Goal: Book appointment/travel/reservation

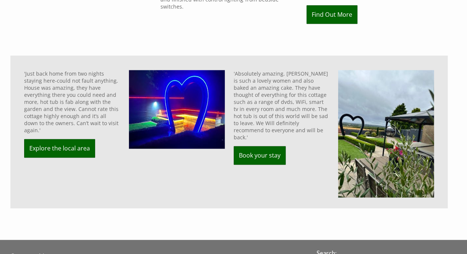
scroll to position [446, 0]
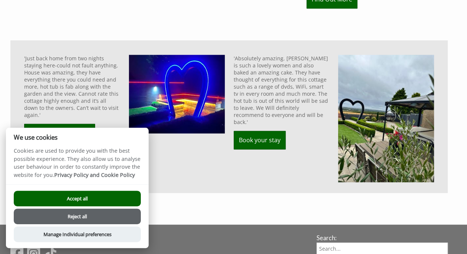
click at [128, 202] on button "Accept all" at bounding box center [77, 198] width 127 height 16
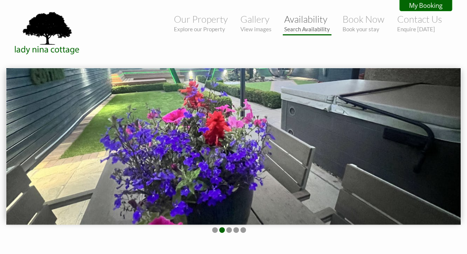
click at [307, 21] on link "Availability Search Availability" at bounding box center [307, 22] width 46 height 19
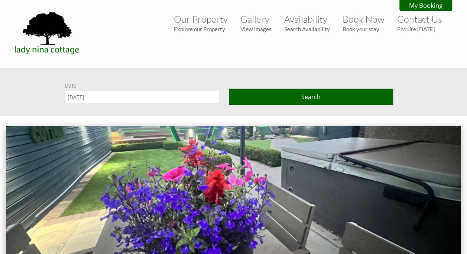
click at [193, 91] on input "[DATE]" at bounding box center [142, 97] width 154 height 12
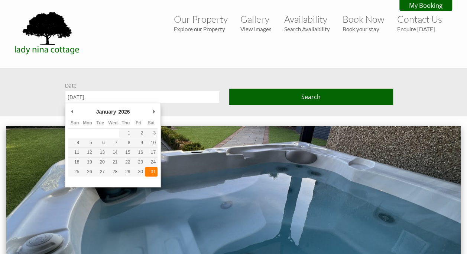
type input "31/01/2026"
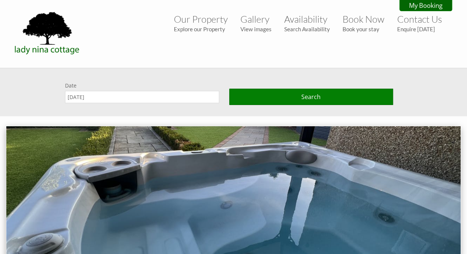
click at [292, 94] on button "Search" at bounding box center [311, 96] width 164 height 16
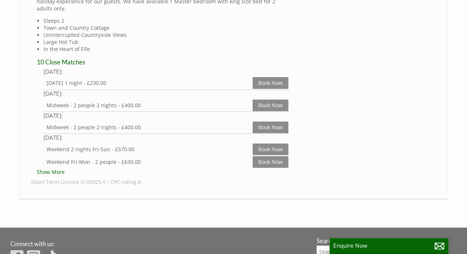
scroll to position [446, 0]
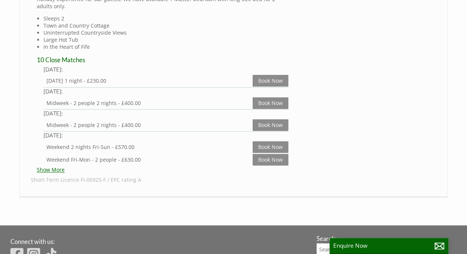
click at [58, 166] on link "Show More" at bounding box center [51, 169] width 28 height 7
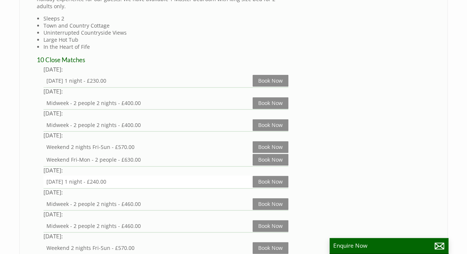
click at [186, 178] on div "Sunday 1 night - £240.00" at bounding box center [149, 181] width 206 height 7
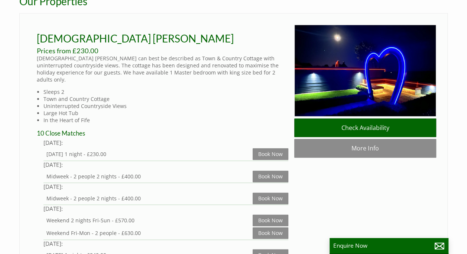
scroll to position [372, 0]
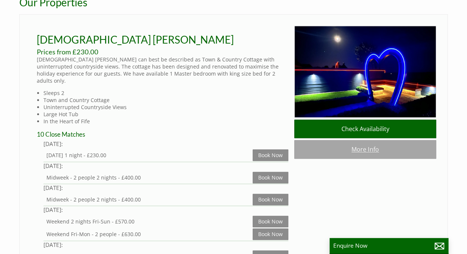
click at [332, 158] on link "More Info" at bounding box center [365, 149] width 142 height 19
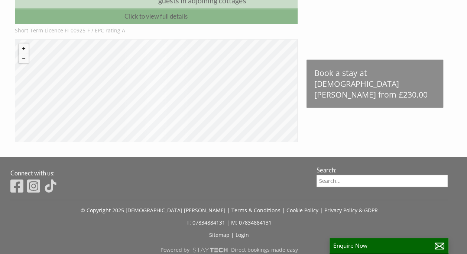
scroll to position [382, 0]
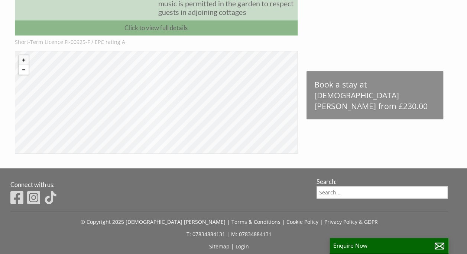
click at [22, 68] on button "Zoom out" at bounding box center [24, 70] width 10 height 10
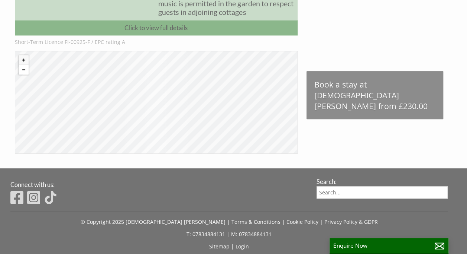
click at [22, 68] on button "Zoom out" at bounding box center [24, 70] width 10 height 10
click at [22, 60] on button "Zoom in" at bounding box center [24, 60] width 10 height 10
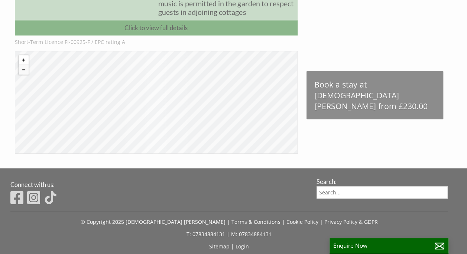
click at [22, 60] on button "Zoom in" at bounding box center [24, 60] width 10 height 10
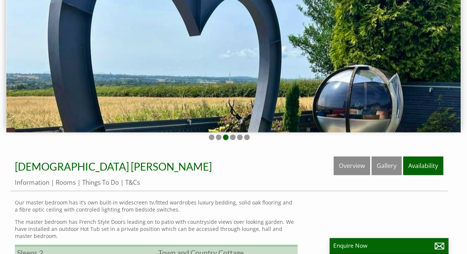
scroll to position [85, 0]
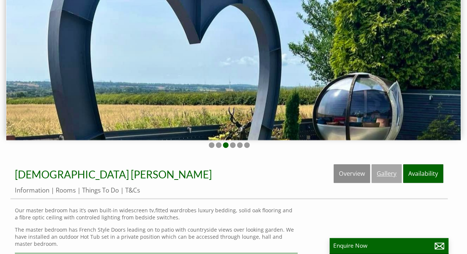
click at [390, 170] on link "Gallery" at bounding box center [387, 173] width 30 height 19
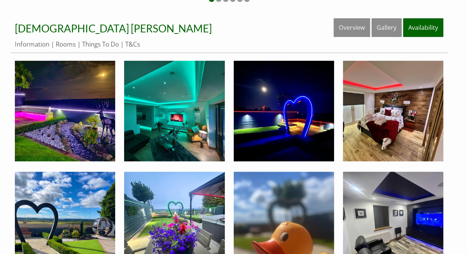
scroll to position [186, 0]
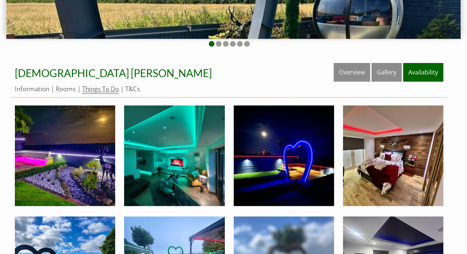
click at [112, 91] on link "Things To Do" at bounding box center [100, 88] width 37 height 9
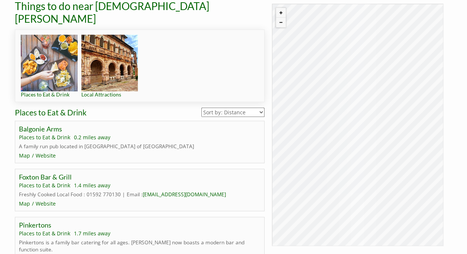
scroll to position [260, 0]
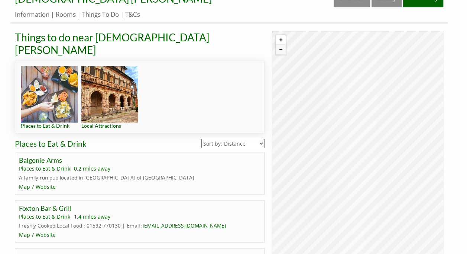
click at [278, 36] on button "Zoom in" at bounding box center [281, 40] width 10 height 10
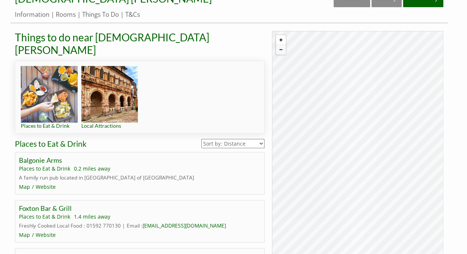
click at [278, 36] on button "Zoom in" at bounding box center [281, 40] width 10 height 10
drag, startPoint x: 388, startPoint y: 45, endPoint x: 364, endPoint y: 197, distance: 154.4
click at [364, 197] on div "© MapTiler © OpenStreetMap contributors" at bounding box center [357, 152] width 171 height 242
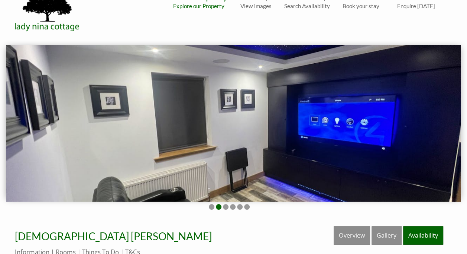
scroll to position [0, 0]
